Goal: Check status: Check status

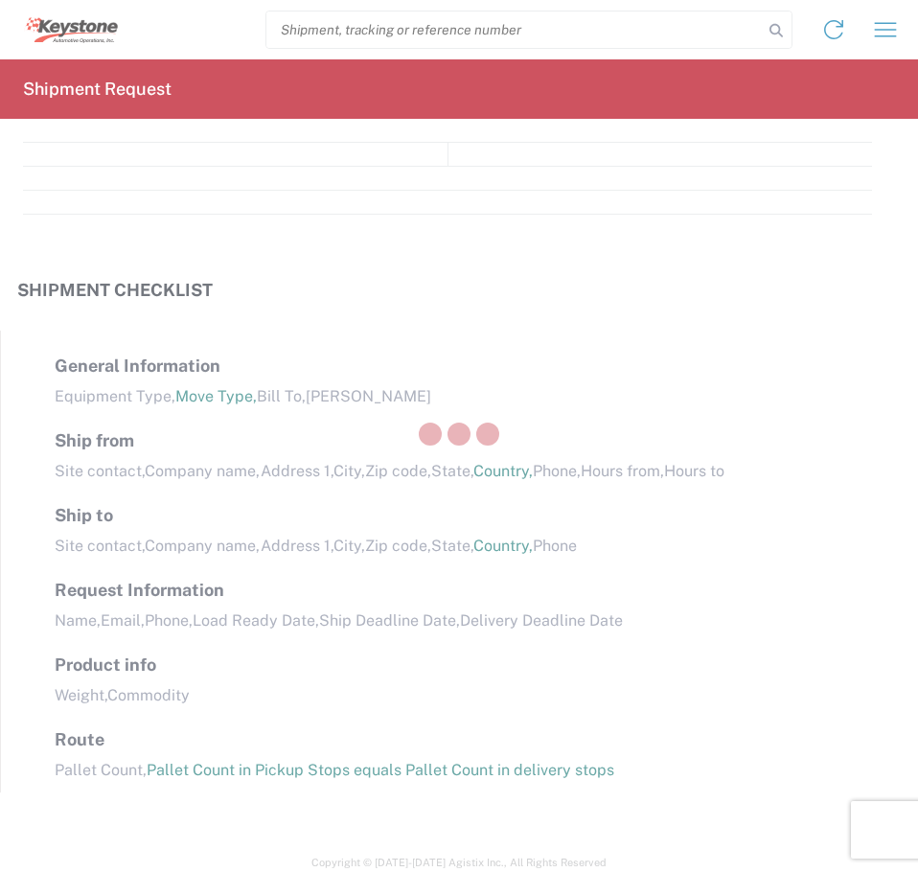
select select "FULL"
select select "LBS"
select select "IN"
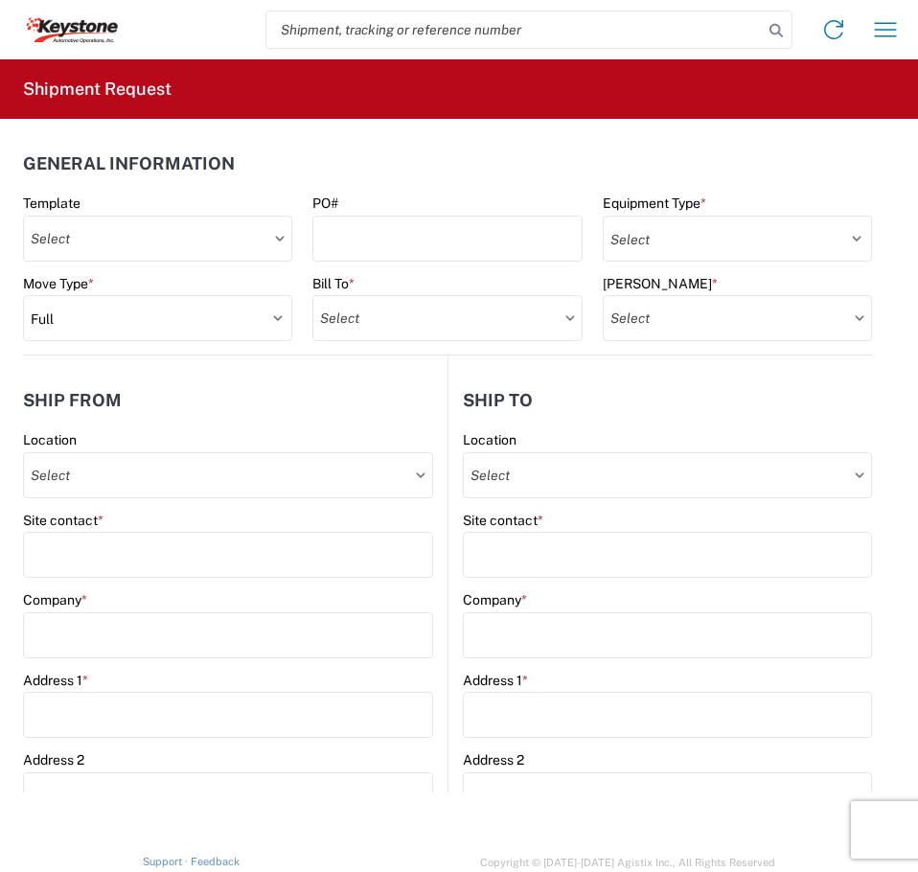
click at [629, 29] on input "search" at bounding box center [514, 30] width 497 height 36
paste input "56978806"
type input "56978806"
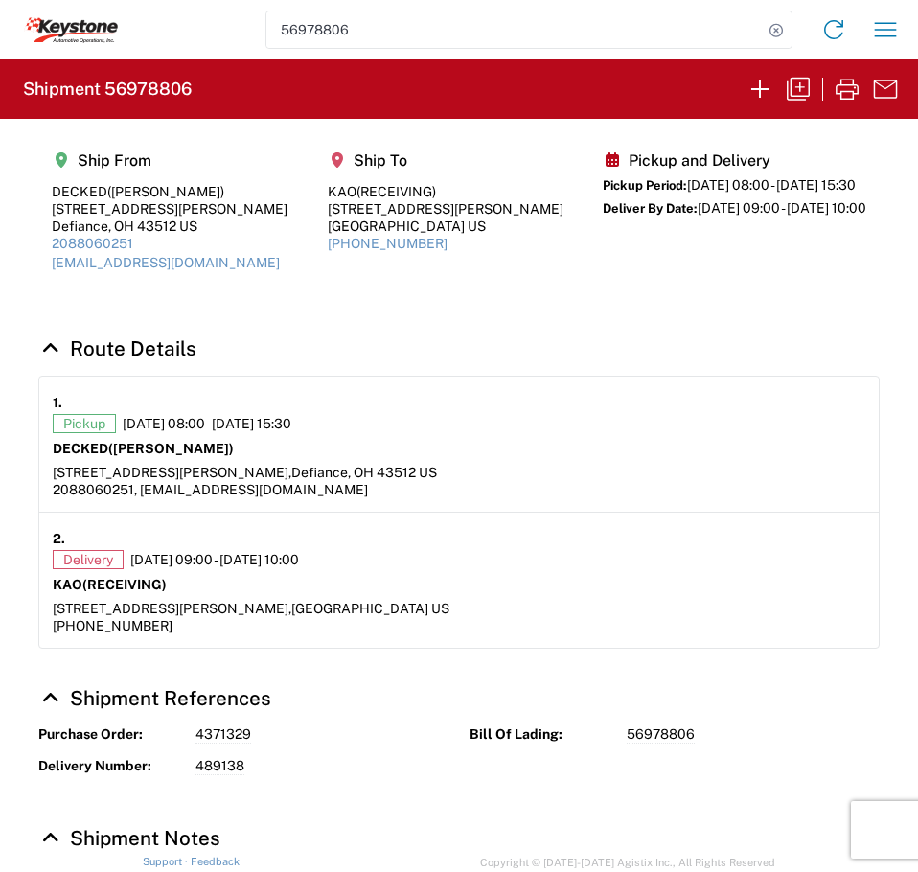
click at [713, 383] on article "1. Pickup 10/03/2025 08:00 - 10/03/2025 15:30 DECKED (Ashley Schwarzman) 25401 …" at bounding box center [459, 445] width 840 height 136
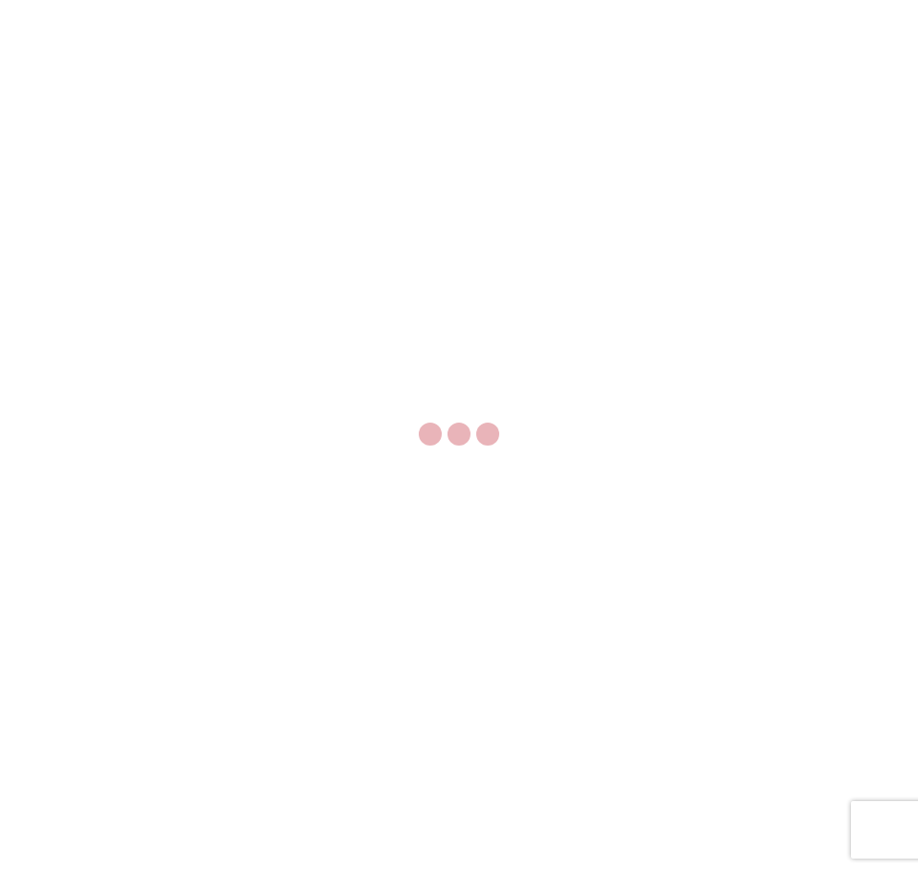
select select "FULL"
select select "LBS"
select select "IN"
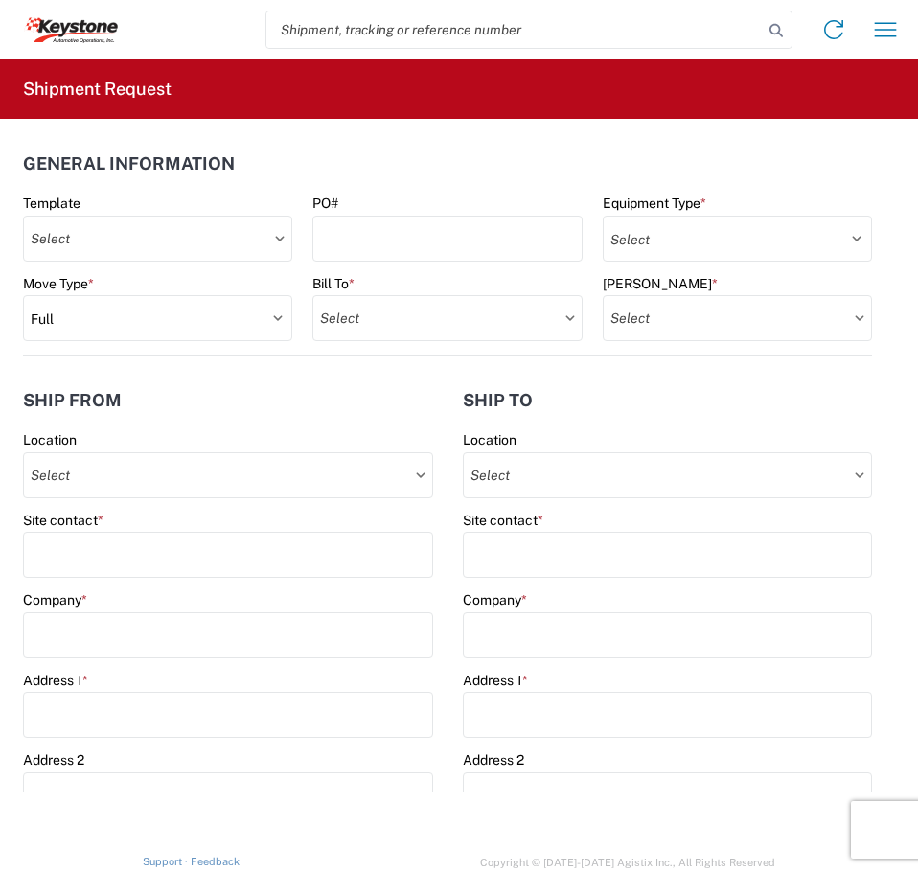
click at [456, 38] on input "search" at bounding box center [514, 30] width 497 height 36
paste input "56978714"
type input "56978714"
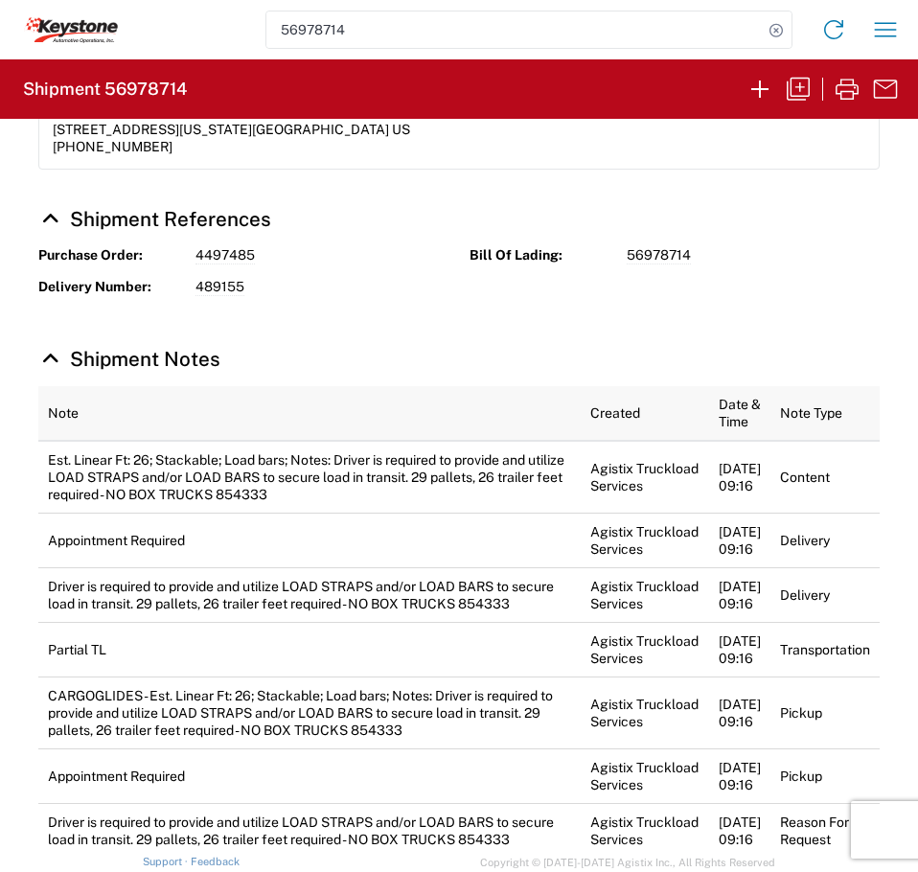
scroll to position [855, 0]
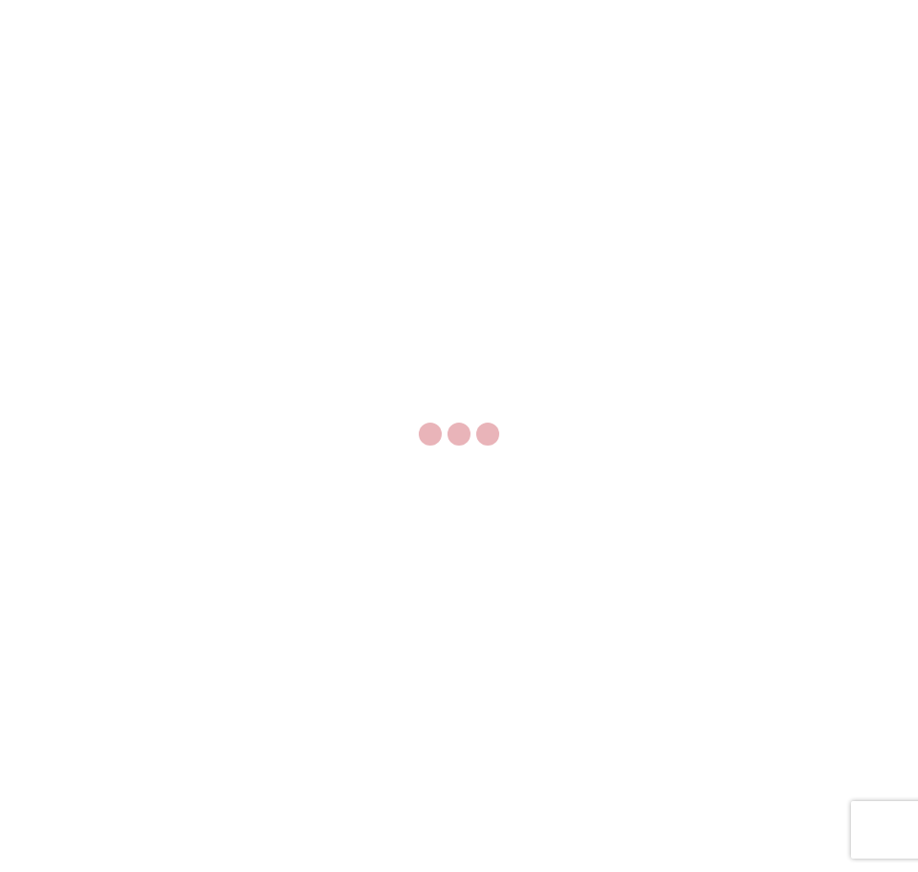
select select "FULL"
select select "LBS"
select select "IN"
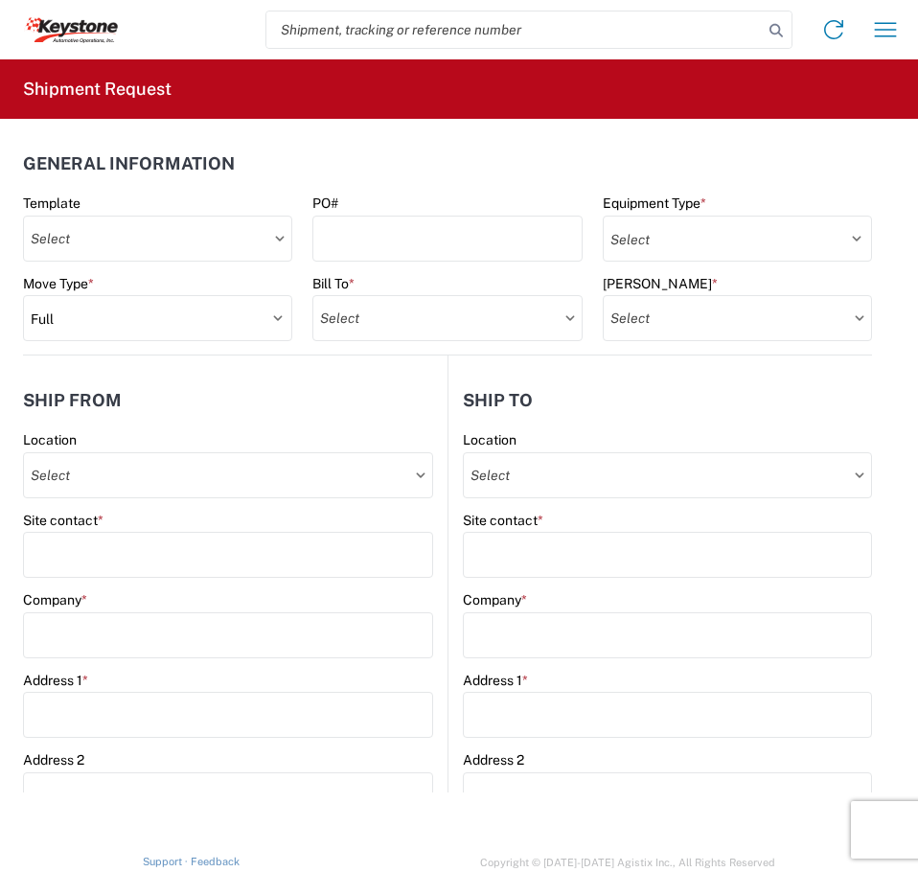
click at [312, 32] on input "search" at bounding box center [514, 30] width 497 height 36
paste input "56978714"
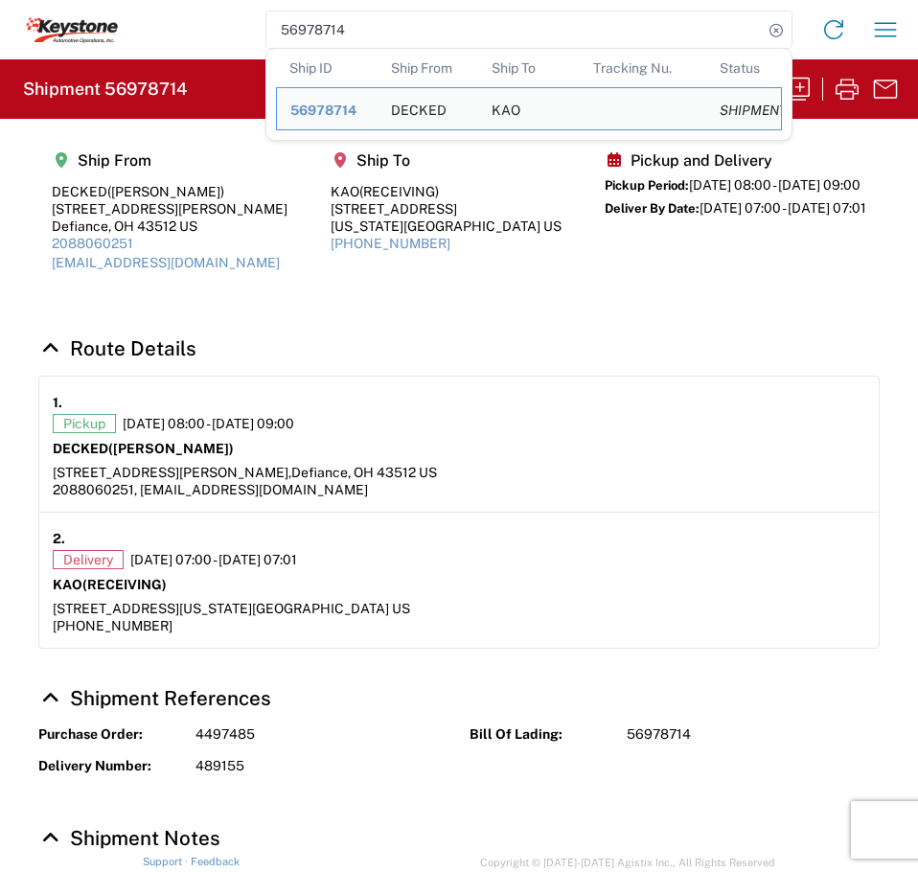
paste input "806"
drag, startPoint x: 377, startPoint y: 35, endPoint x: 271, endPoint y: 25, distance: 105.9
click at [271, 25] on input "56978714" at bounding box center [514, 30] width 497 height 36
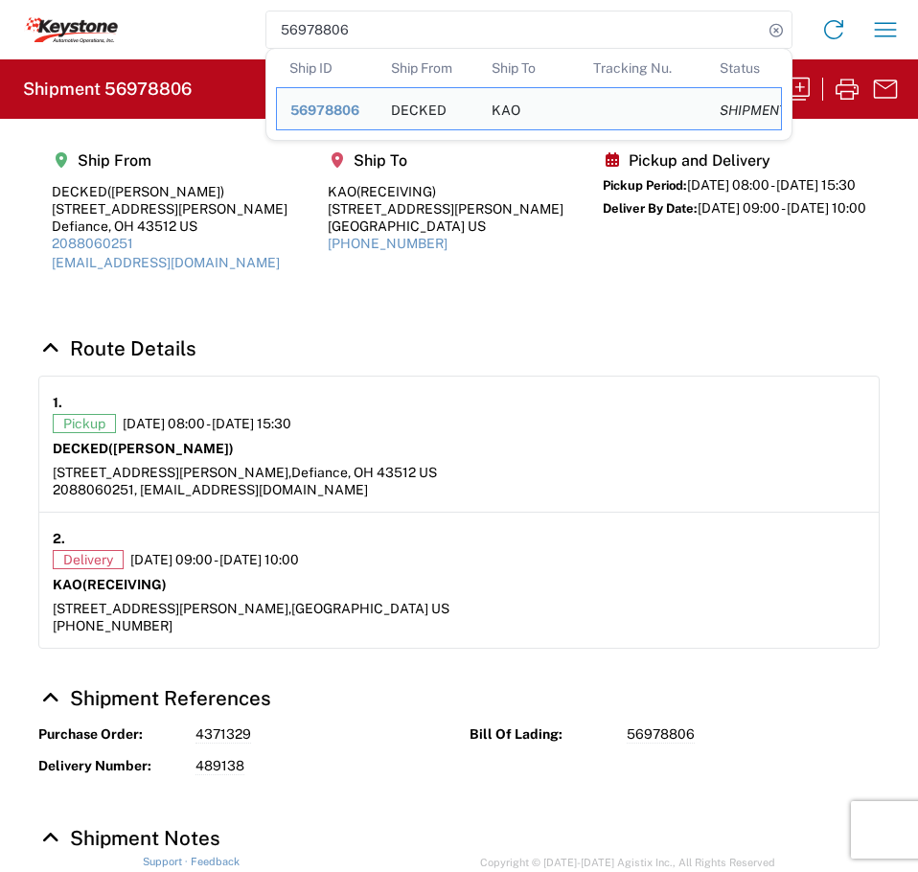
drag, startPoint x: 360, startPoint y: 32, endPoint x: 219, endPoint y: 32, distance: 141.9
click at [219, 32] on div "56978806 Ship ID Ship From Ship To Tracking Nu. Status Ship ID 56978806 Ship Fr…" at bounding box center [515, 30] width 794 height 46
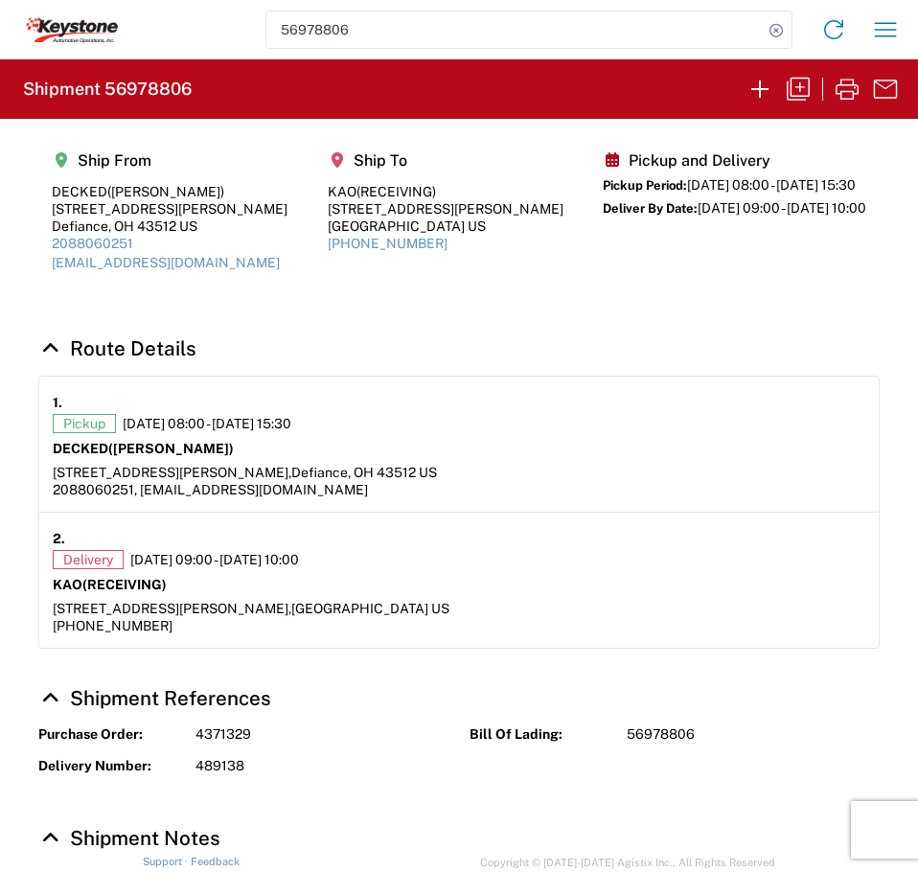
paste input "86138"
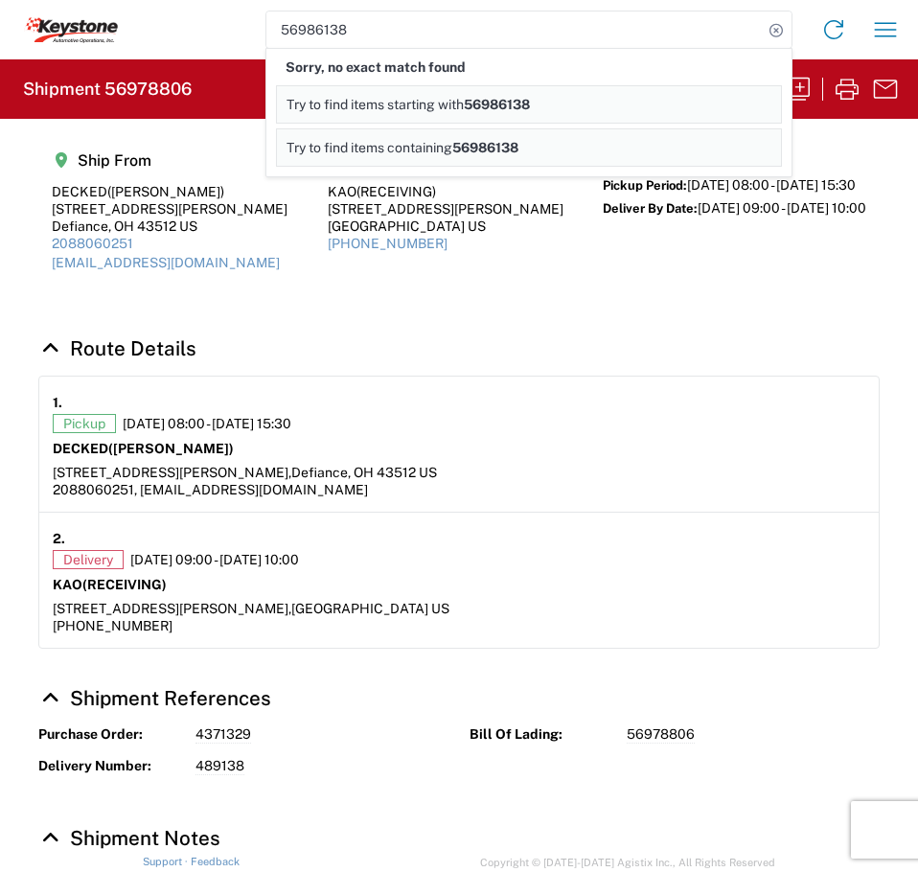
click at [323, 31] on input "56986138" at bounding box center [514, 30] width 497 height 36
click at [356, 93] on link "Try to find items starting with 56986138" at bounding box center [529, 104] width 506 height 38
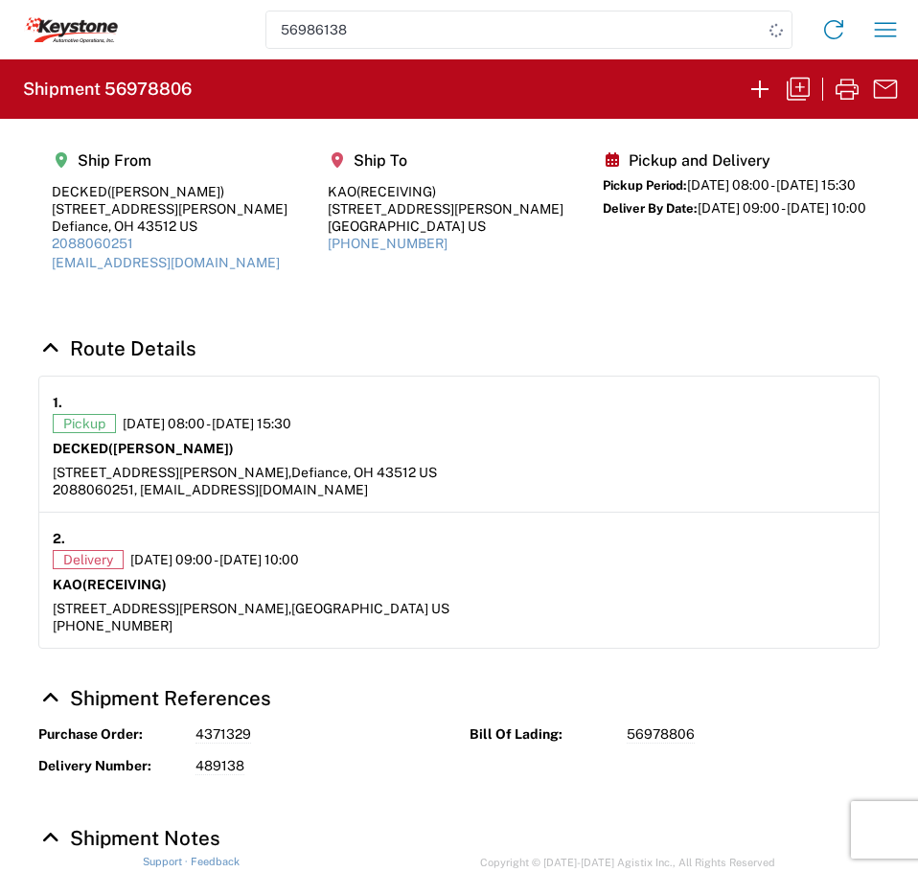
drag, startPoint x: 372, startPoint y: 29, endPoint x: 210, endPoint y: 31, distance: 162.0
click at [210, 31] on div "56986138 Home Shipment request Shipment tracking" at bounding box center [515, 30] width 794 height 46
paste input "35283"
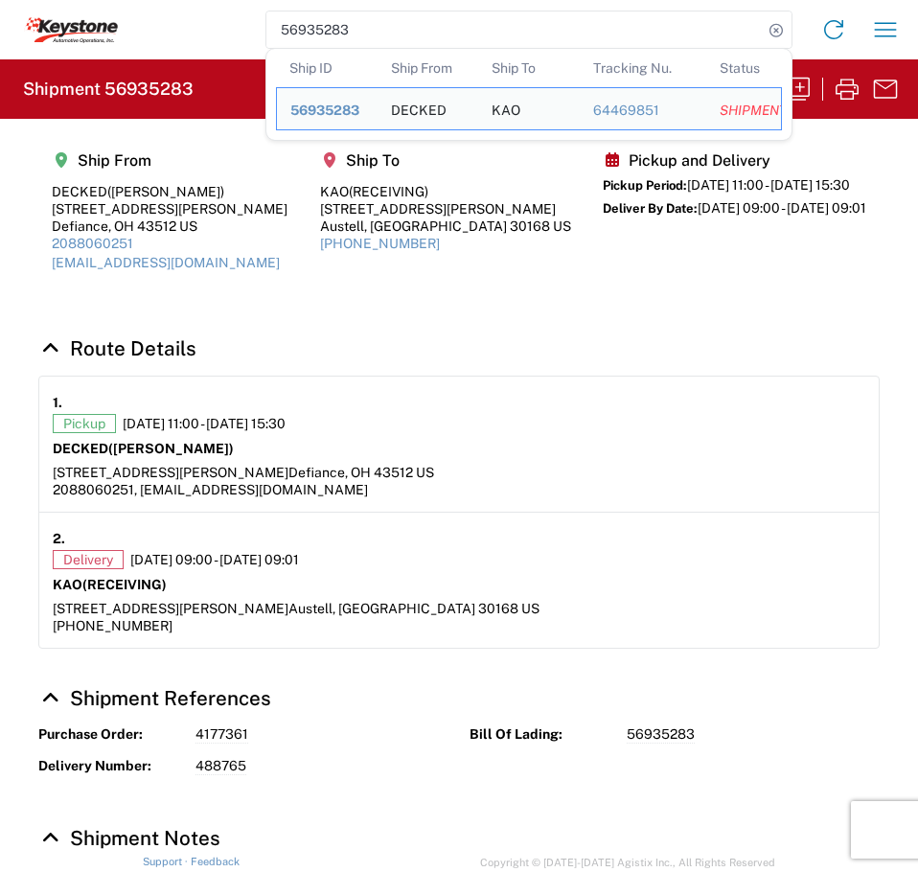
click at [474, 288] on agx-shipment-main-routing-info "Ship From DECKED ([PERSON_NAME]) [STREET_ADDRESS][PERSON_NAME] US 2088060251 [E…" at bounding box center [459, 218] width 842 height 161
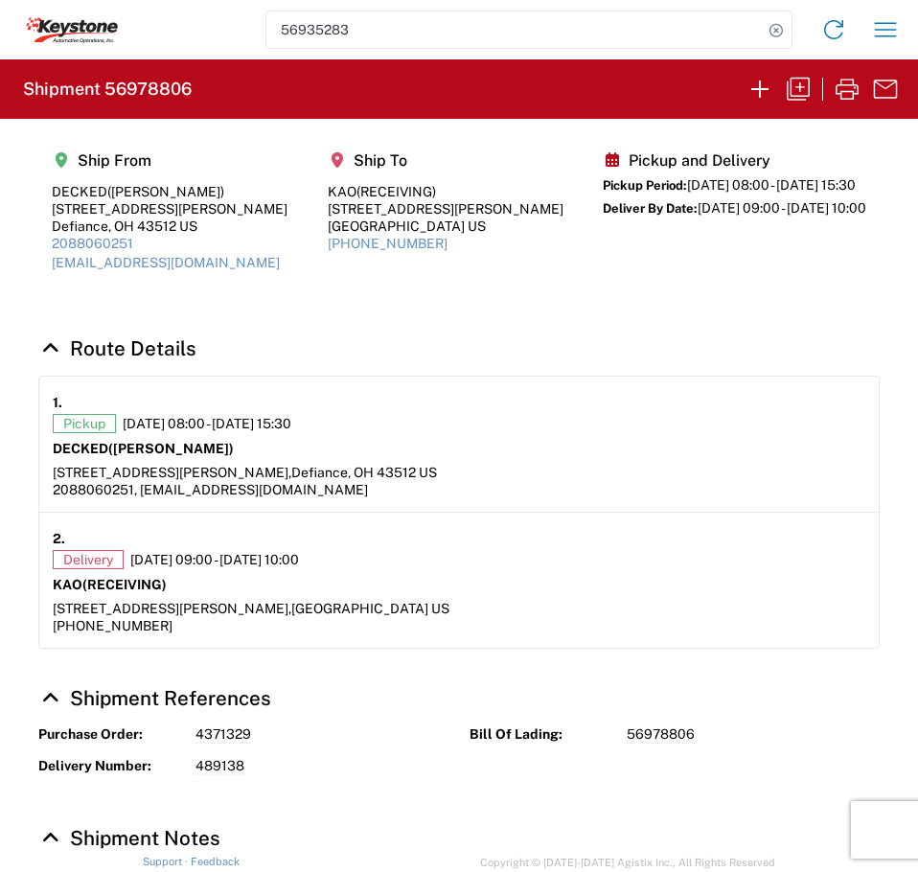
click at [174, 99] on h2 "Shipment 56978806" at bounding box center [107, 89] width 169 height 23
click at [171, 90] on h2 "Shipment 56978806" at bounding box center [107, 89] width 169 height 23
copy h2 "56978806"
click at [141, 87] on h2 "Shipment 56978714" at bounding box center [105, 89] width 164 height 23
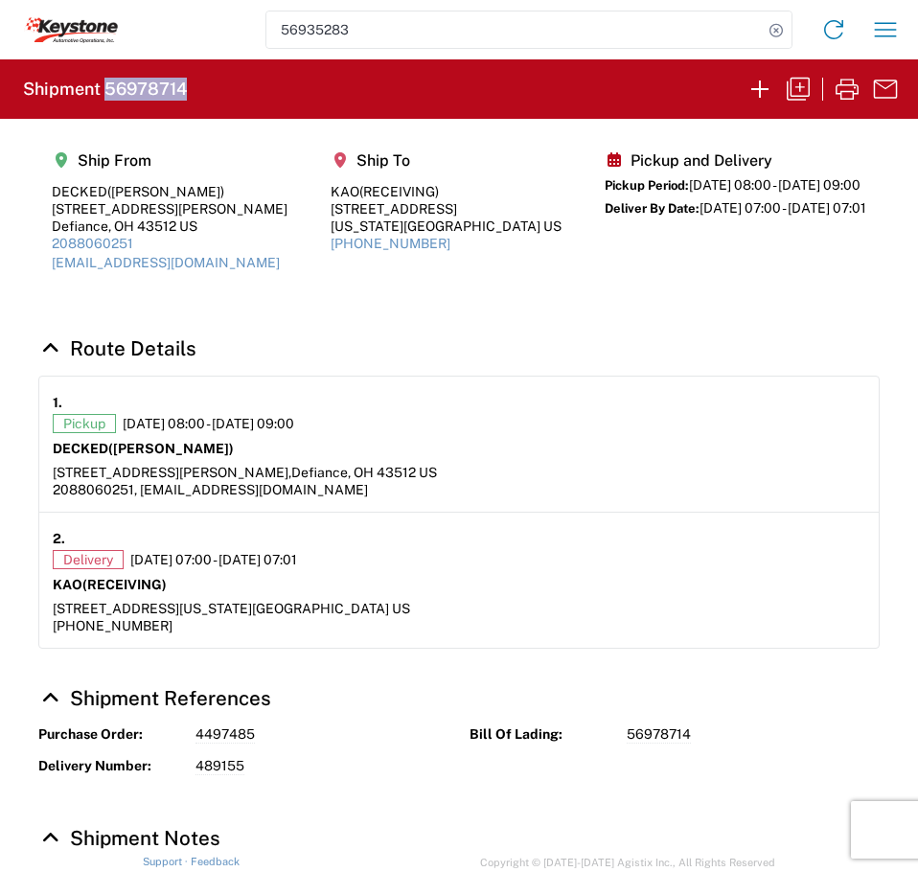
click at [141, 87] on h2 "Shipment 56978714" at bounding box center [105, 89] width 164 height 23
copy h2 "56978714"
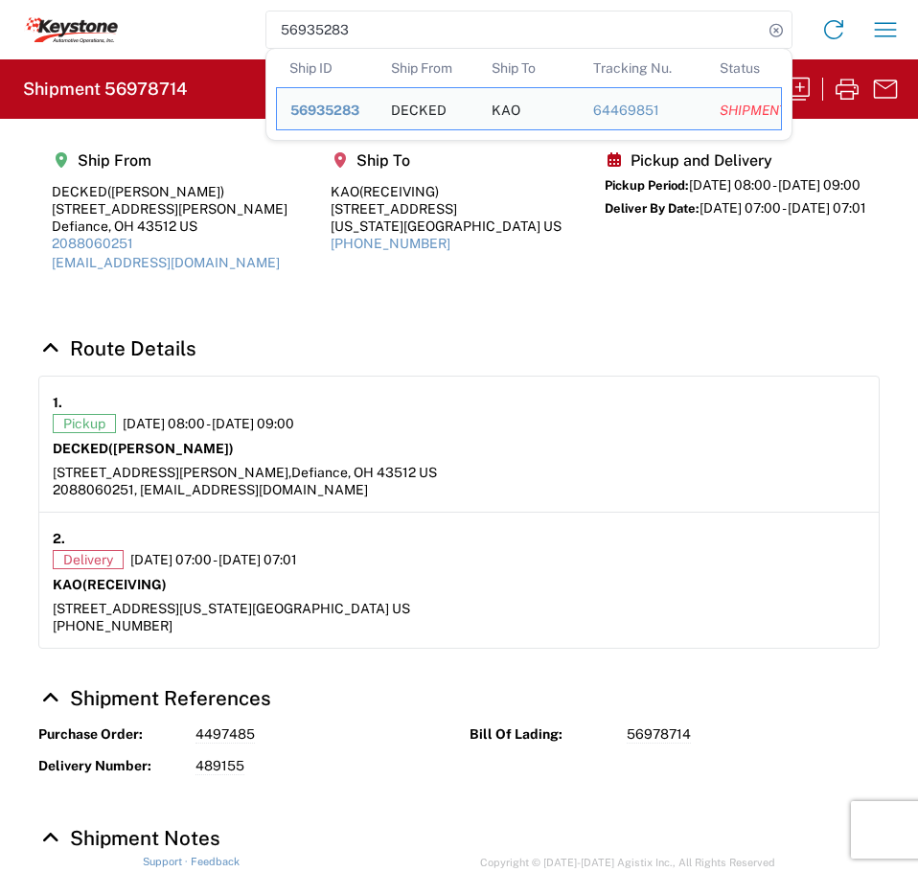
drag, startPoint x: 360, startPoint y: 30, endPoint x: 217, endPoint y: 36, distance: 143.9
click at [217, 36] on div "56935283 Ship ID Ship From Ship To Tracking Nu. Status Ship ID 56935283 Ship Fr…" at bounding box center [515, 30] width 794 height 46
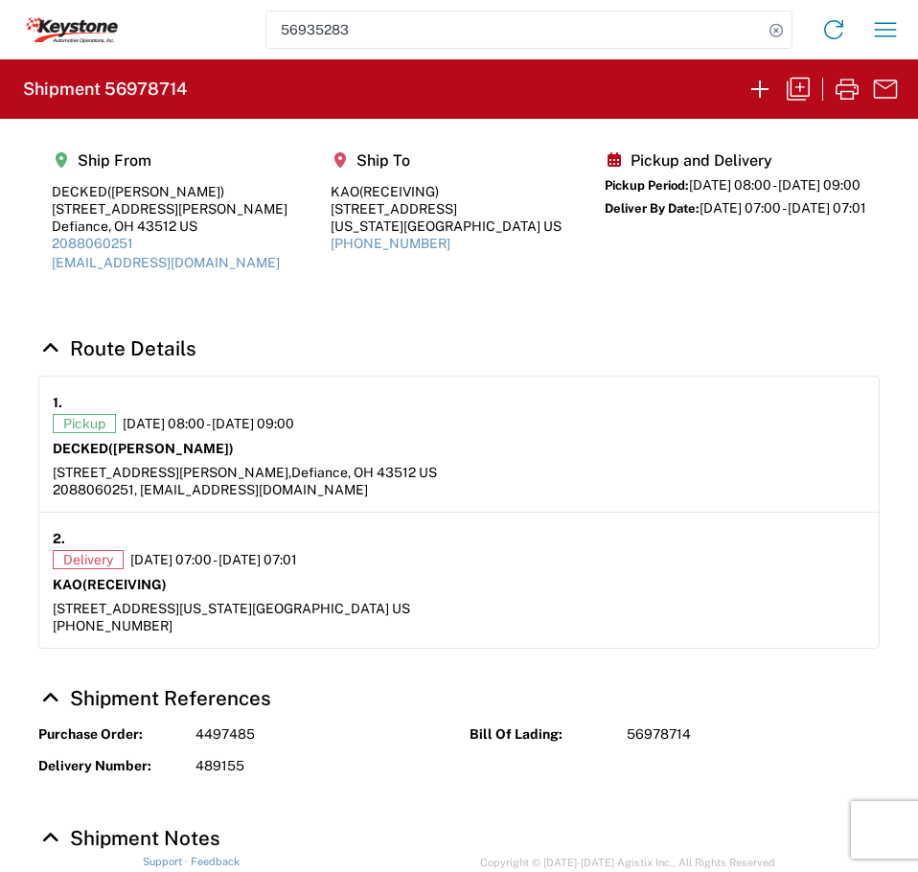
paste input "78936"
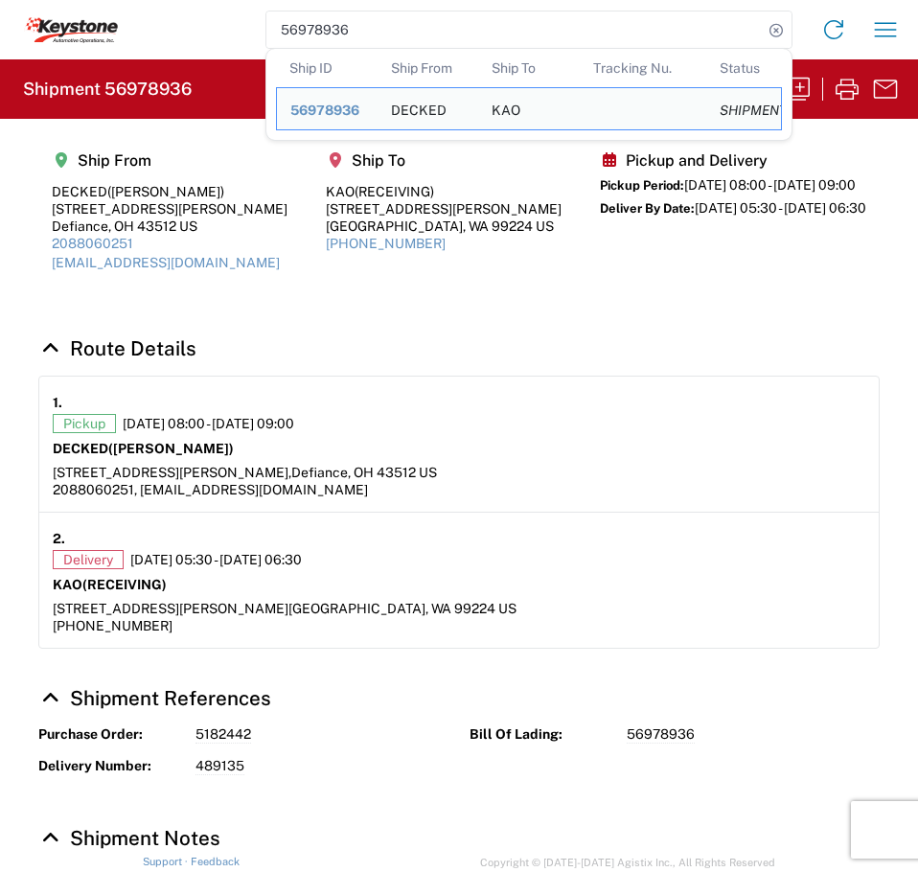
paste input "35251"
drag, startPoint x: 293, startPoint y: 30, endPoint x: 217, endPoint y: 37, distance: 77.1
click at [219, 36] on div "56978936 Ship ID Ship From Ship To Tracking Nu. Status Ship ID 56978936 Ship Fr…" at bounding box center [515, 30] width 794 height 46
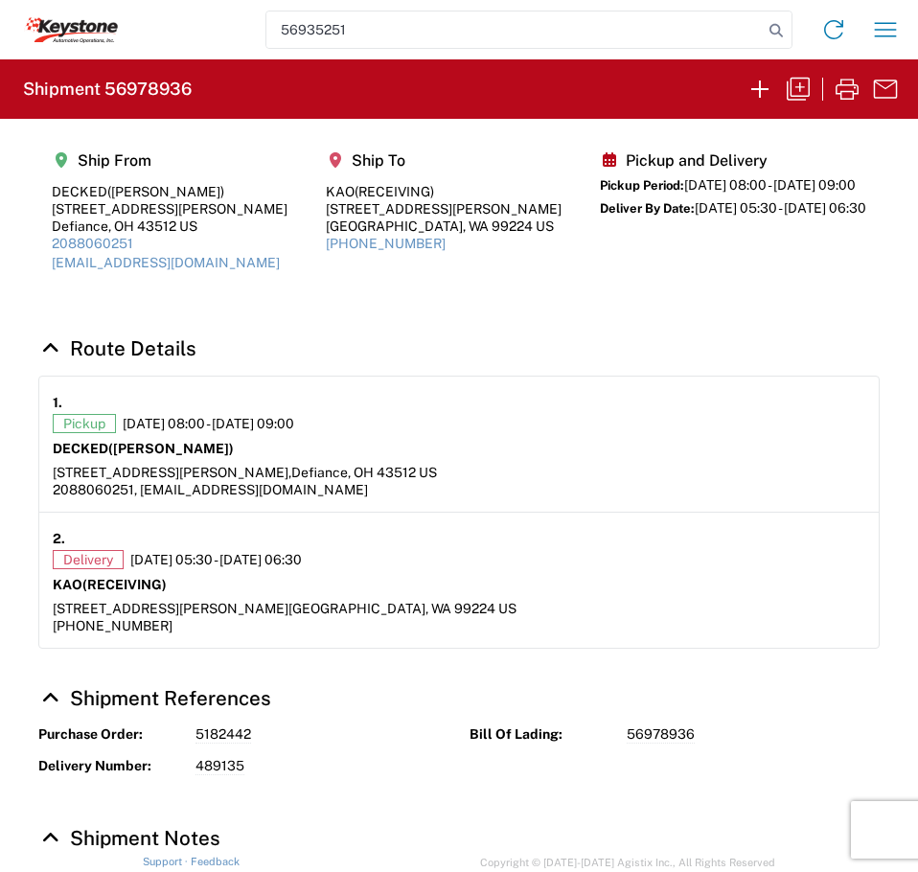
type input "56935251"
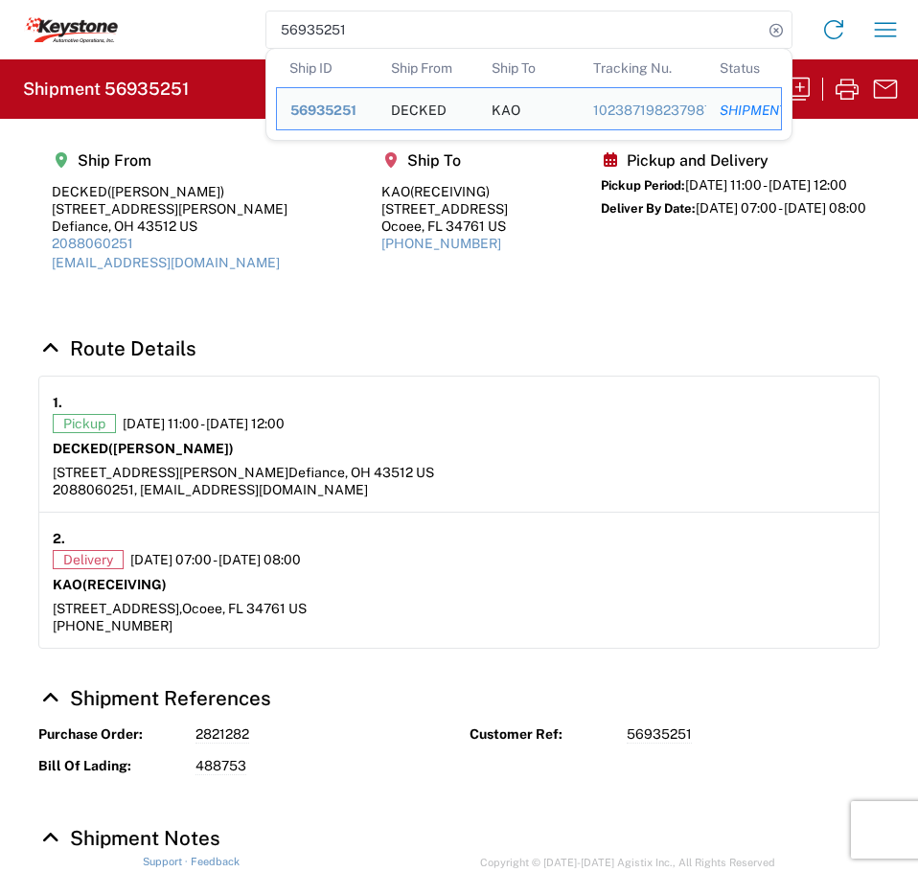
scroll to position [160, 0]
